Goal: Information Seeking & Learning: Check status

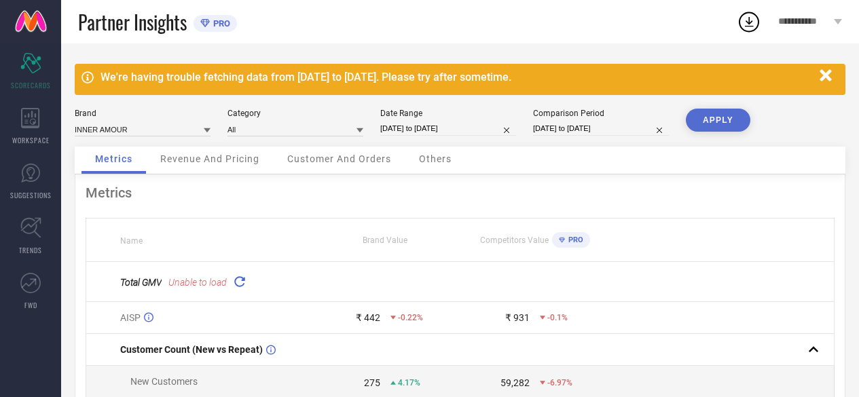
scroll to position [71, 0]
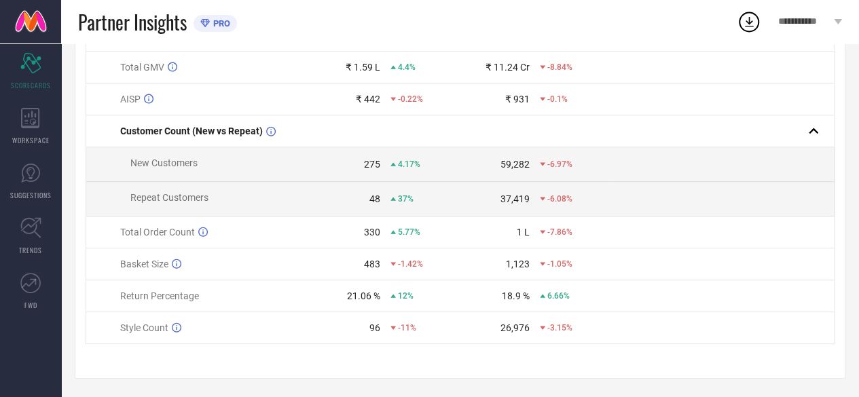
scroll to position [215, 0]
click at [404, 291] on span "12%" at bounding box center [406, 294] width 16 height 10
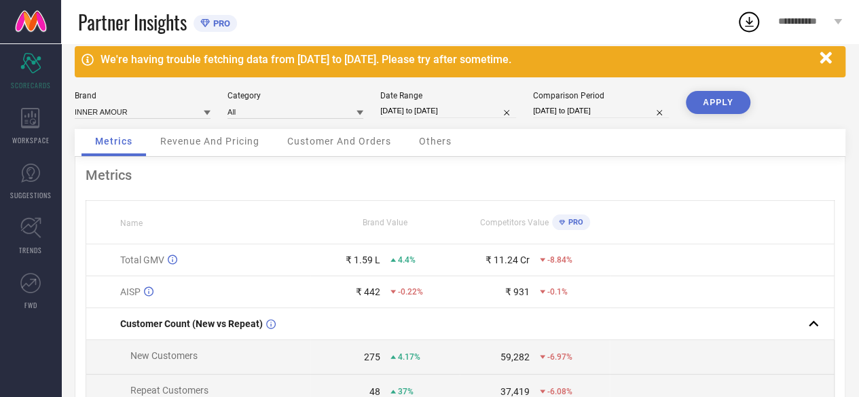
scroll to position [0, 0]
